Goal: Transaction & Acquisition: Purchase product/service

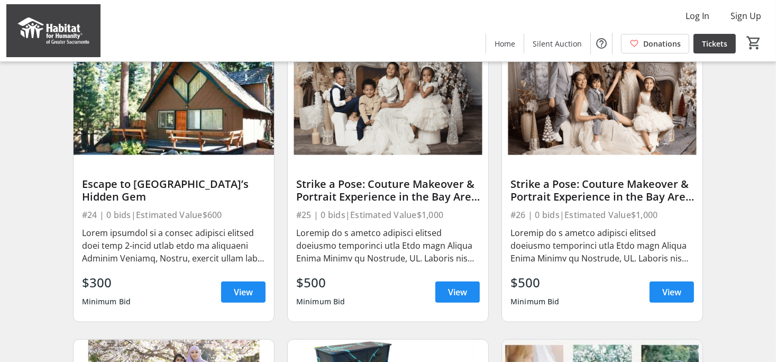
scroll to position [1005, 0]
click at [236, 298] on span "View" at bounding box center [243, 291] width 19 height 13
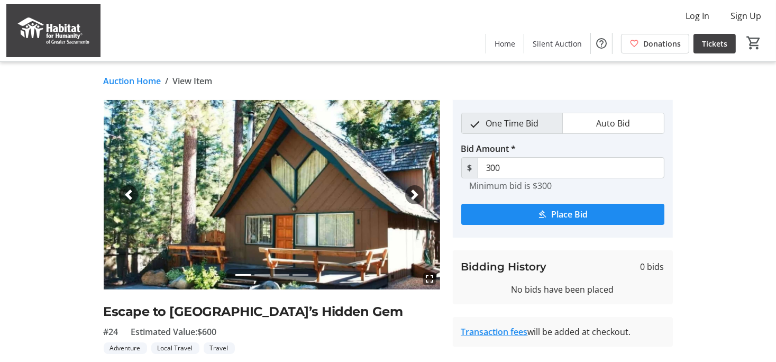
click at [412, 192] on span "button" at bounding box center [414, 194] width 11 height 11
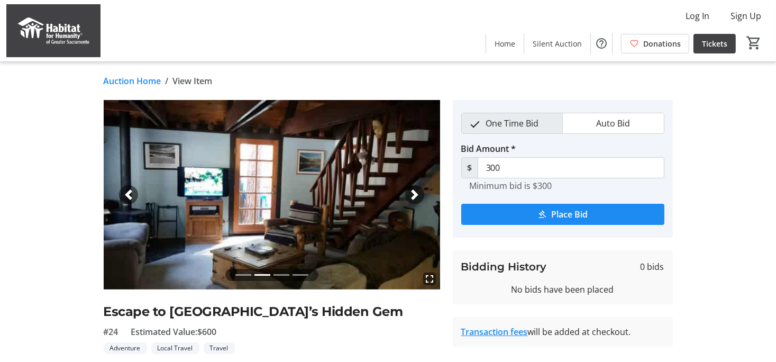
click at [413, 193] on span "button" at bounding box center [414, 194] width 11 height 11
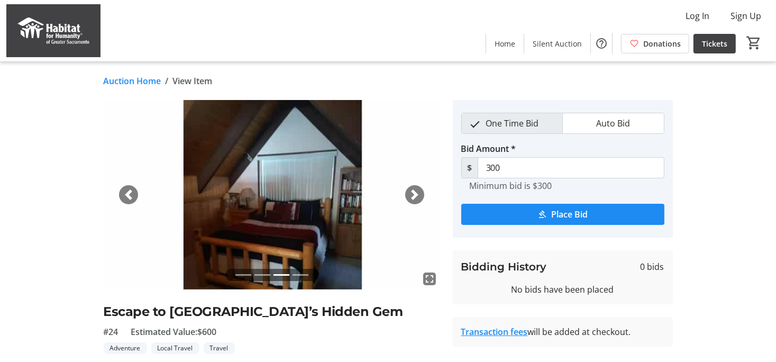
click at [413, 193] on span "button" at bounding box center [414, 194] width 11 height 11
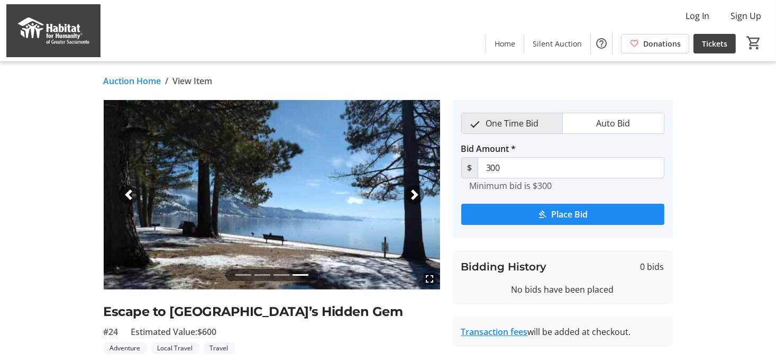
click at [413, 193] on span "button" at bounding box center [414, 194] width 11 height 11
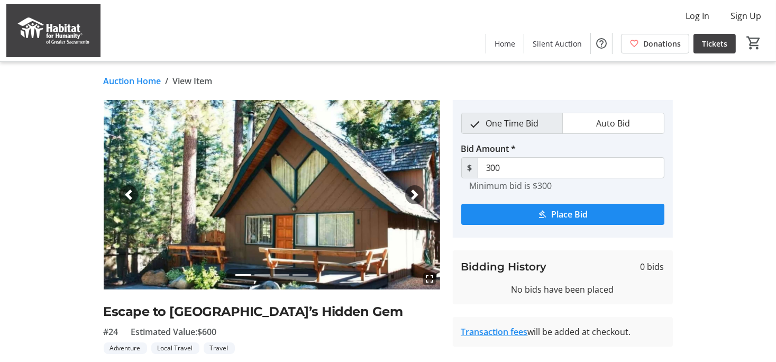
click at [413, 193] on span "button" at bounding box center [414, 194] width 11 height 11
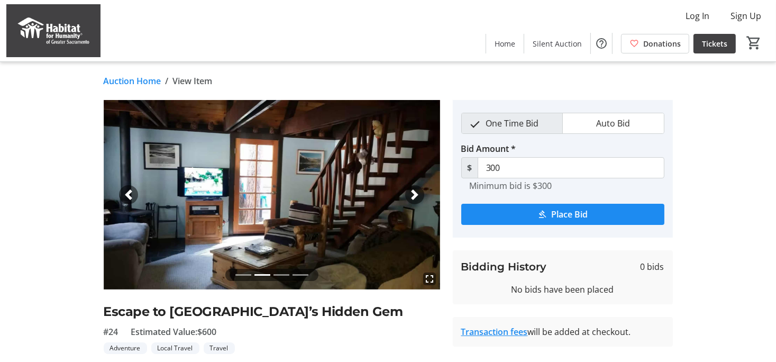
click at [413, 193] on span "button" at bounding box center [414, 194] width 11 height 11
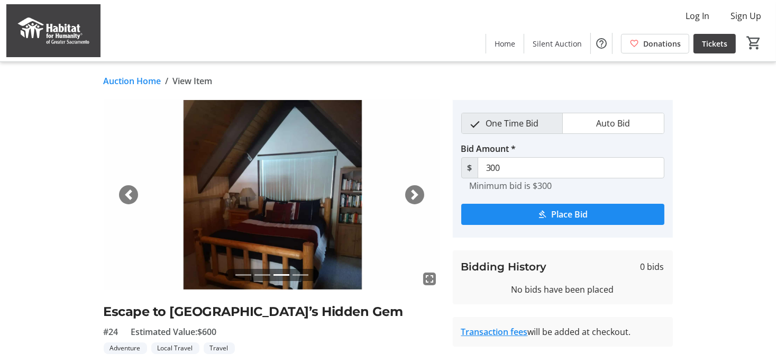
click at [413, 193] on span "button" at bounding box center [414, 194] width 11 height 11
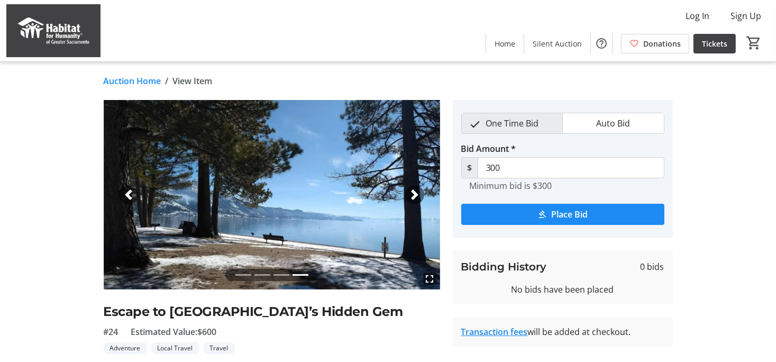
click at [413, 193] on span "button" at bounding box center [414, 194] width 11 height 11
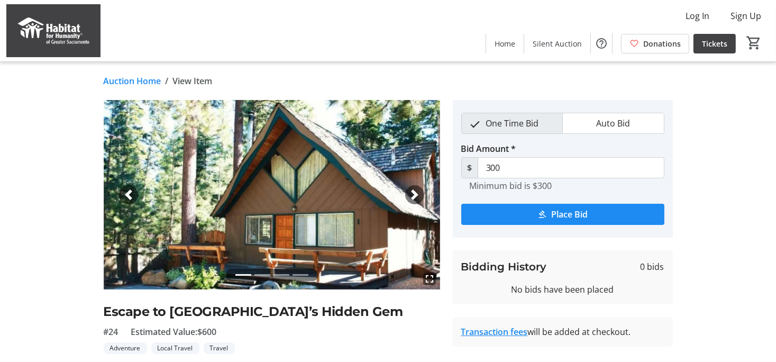
click at [413, 193] on span "button" at bounding box center [414, 194] width 11 height 11
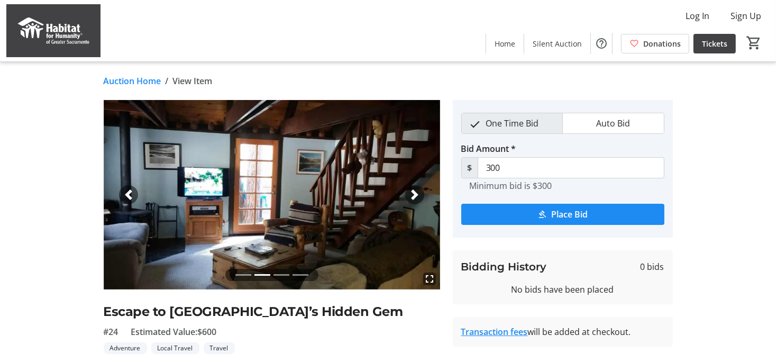
click at [413, 193] on span "button" at bounding box center [414, 194] width 11 height 11
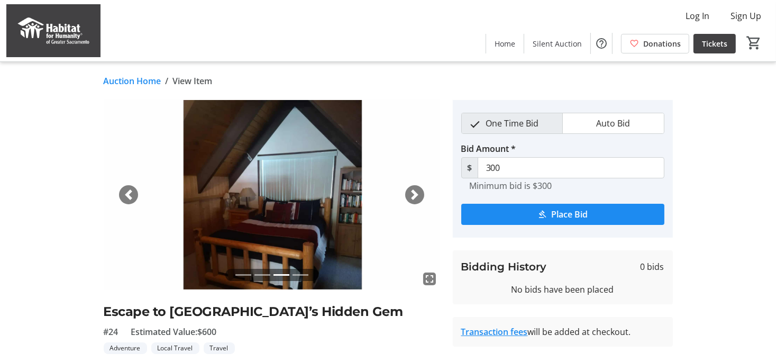
click at [413, 193] on span "button" at bounding box center [414, 194] width 11 height 11
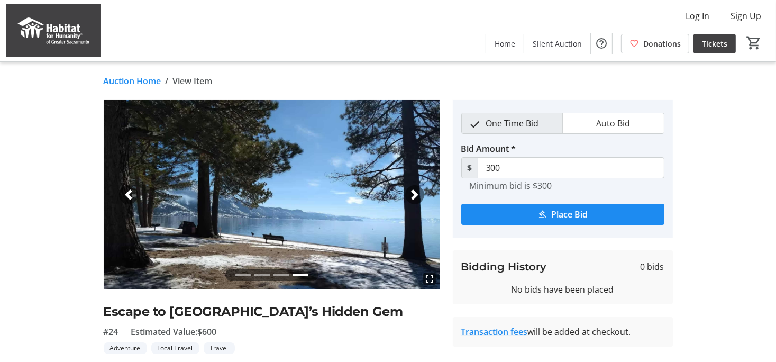
click at [413, 193] on span "button" at bounding box center [414, 194] width 11 height 11
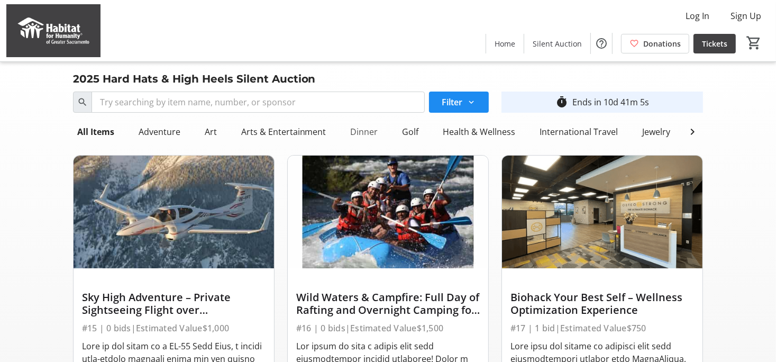
click at [357, 132] on div "Dinner" at bounding box center [364, 131] width 36 height 21
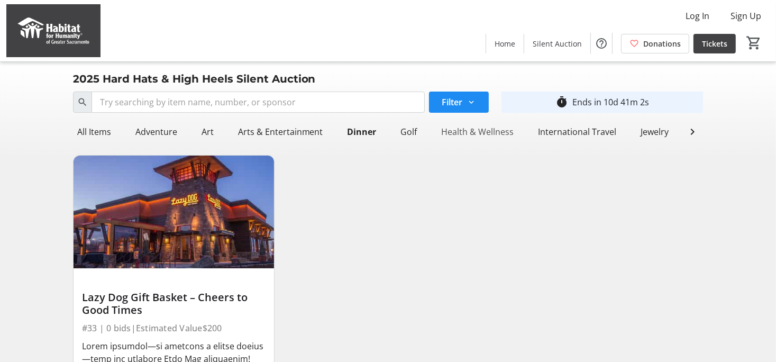
click at [465, 133] on div "Health & Wellness" at bounding box center [477, 131] width 81 height 21
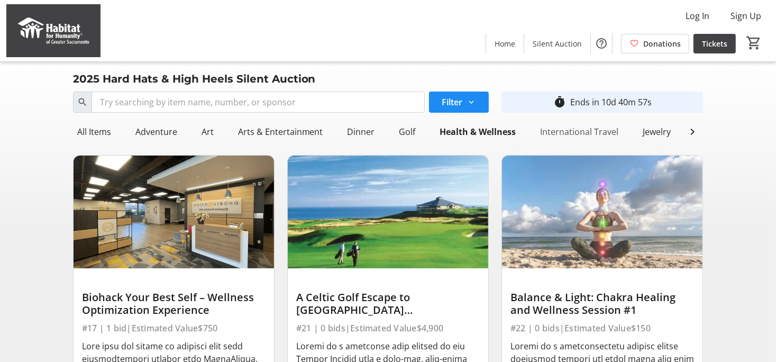
click at [565, 132] on div "International Travel" at bounding box center [579, 131] width 87 height 21
